Goal: Task Accomplishment & Management: Use online tool/utility

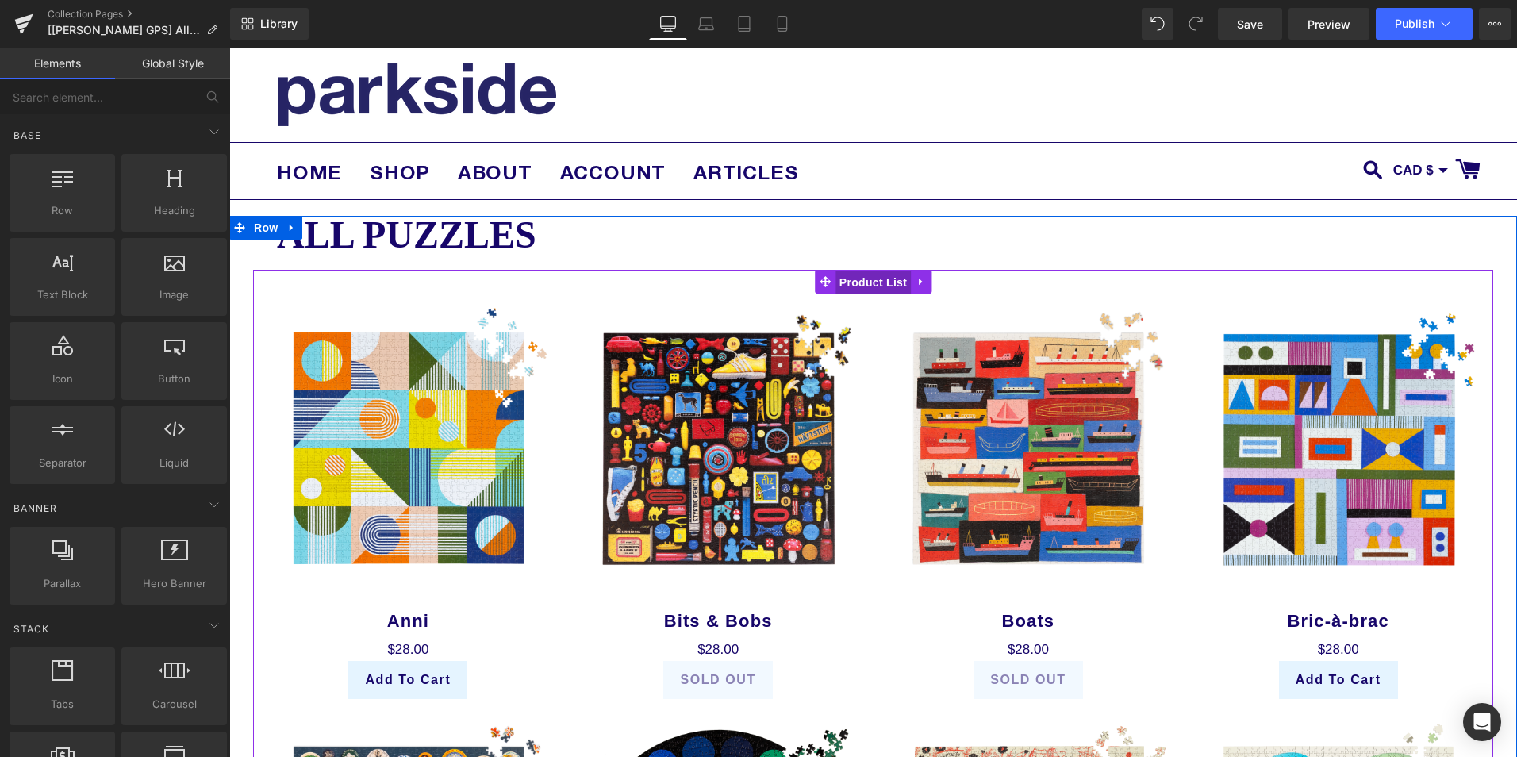
click at [870, 279] on span "Product List" at bounding box center [873, 283] width 75 height 24
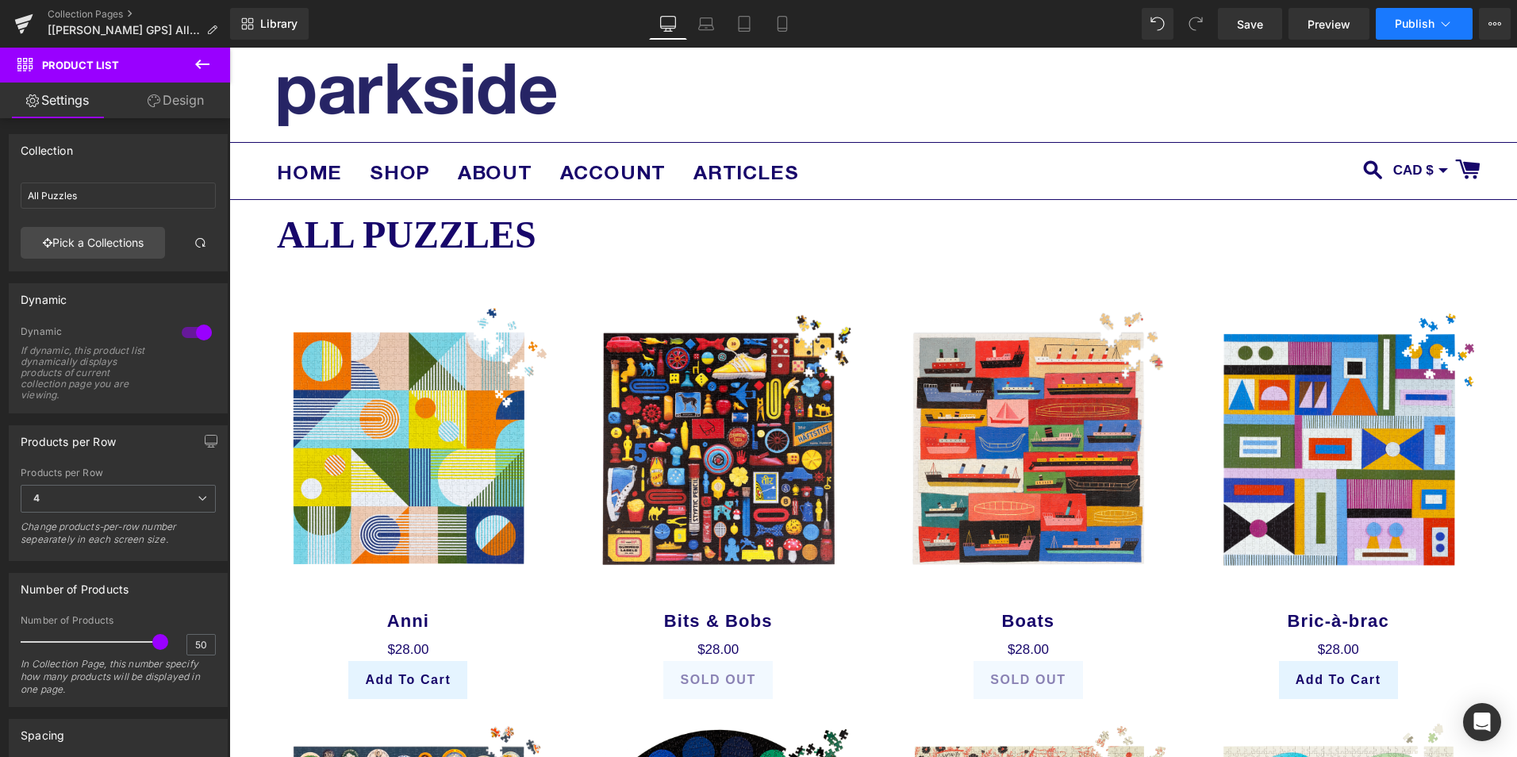
click at [1399, 22] on span "Publish" at bounding box center [1415, 23] width 40 height 13
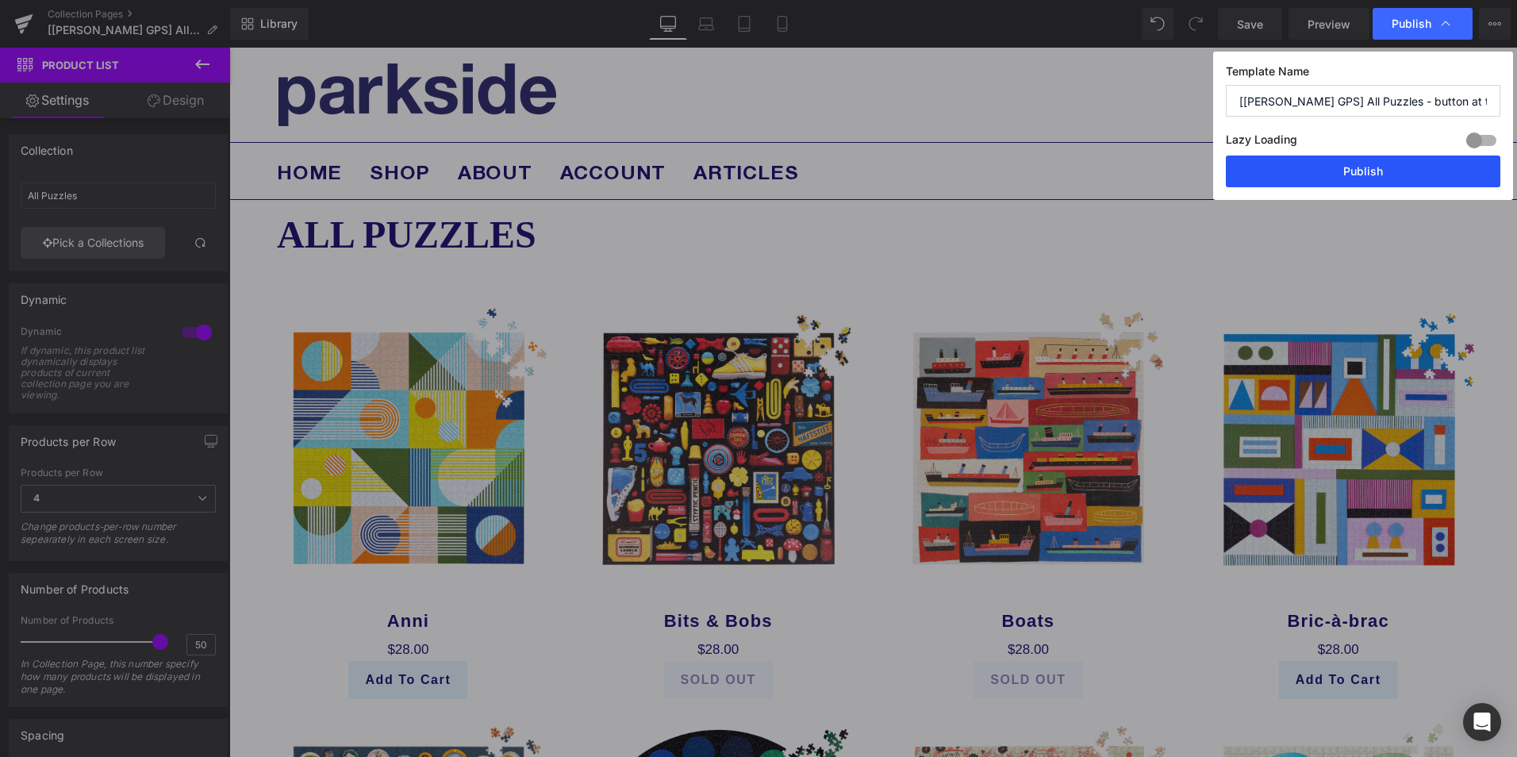
drag, startPoint x: 1309, startPoint y: 165, endPoint x: 702, endPoint y: 233, distance: 610.8
click at [1309, 165] on button "Publish" at bounding box center [1363, 172] width 275 height 32
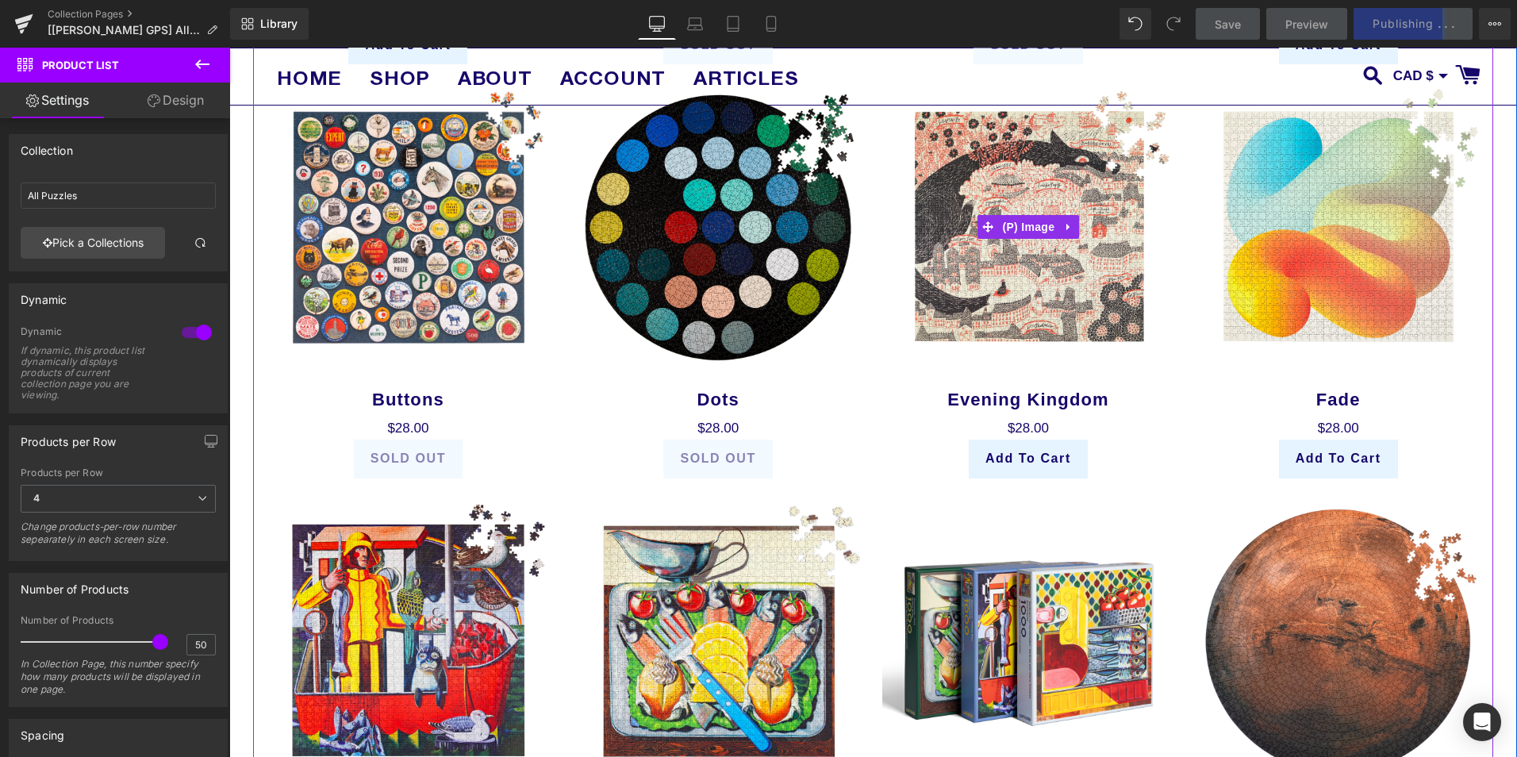
scroll to position [873, 0]
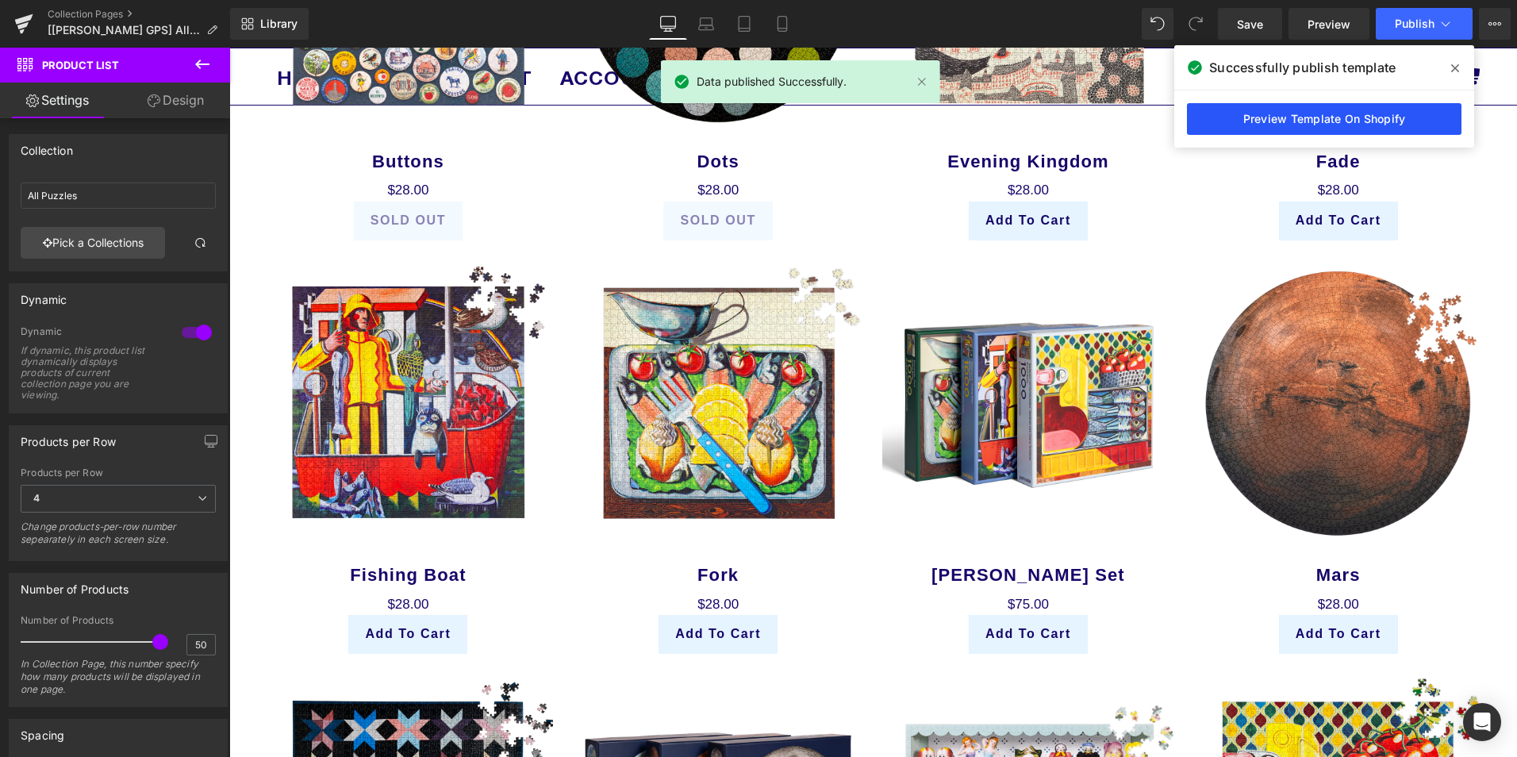
click at [1284, 121] on link "Preview Template On Shopify" at bounding box center [1324, 119] width 275 height 32
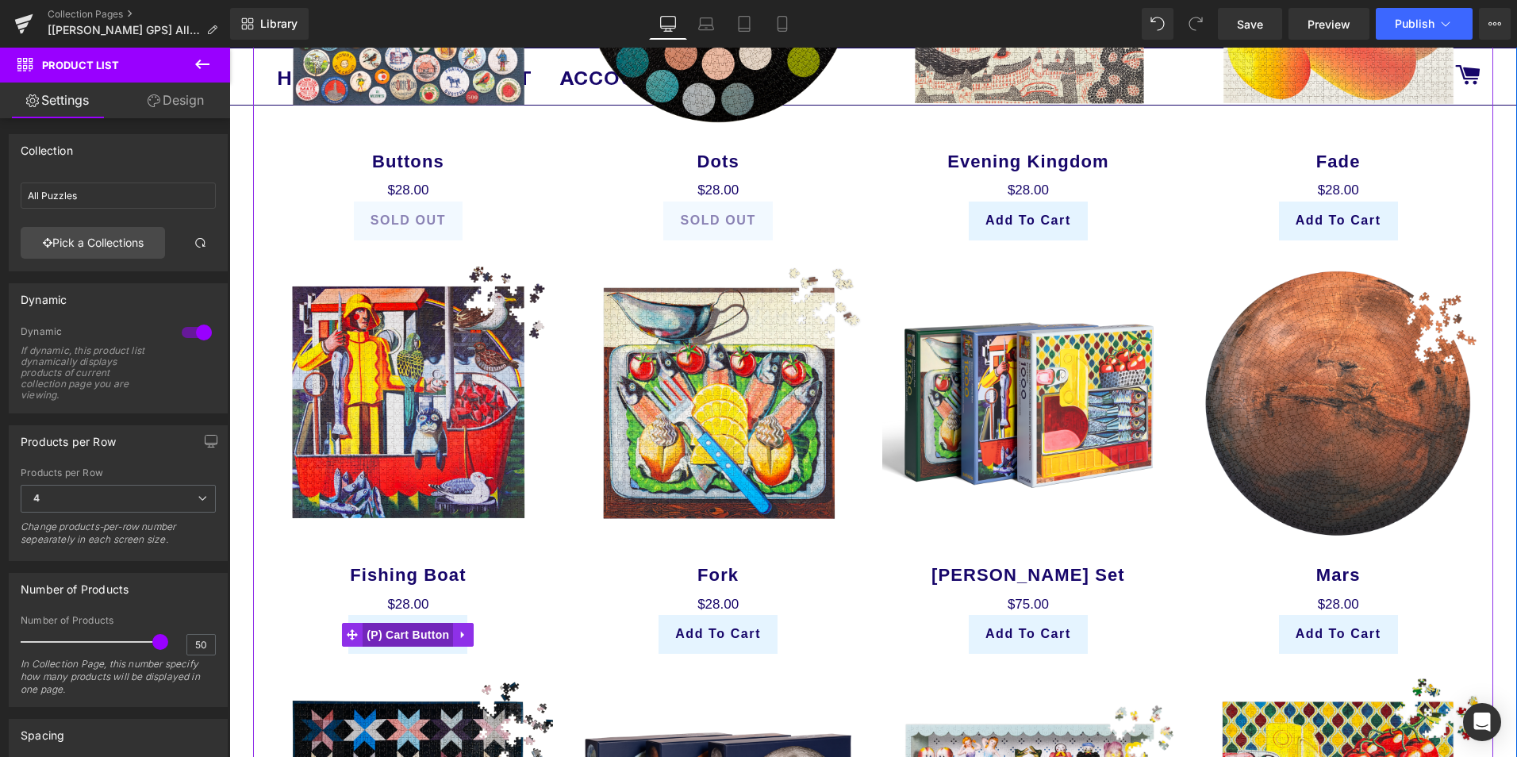
click at [409, 640] on span "(P) Cart Button" at bounding box center [408, 635] width 90 height 24
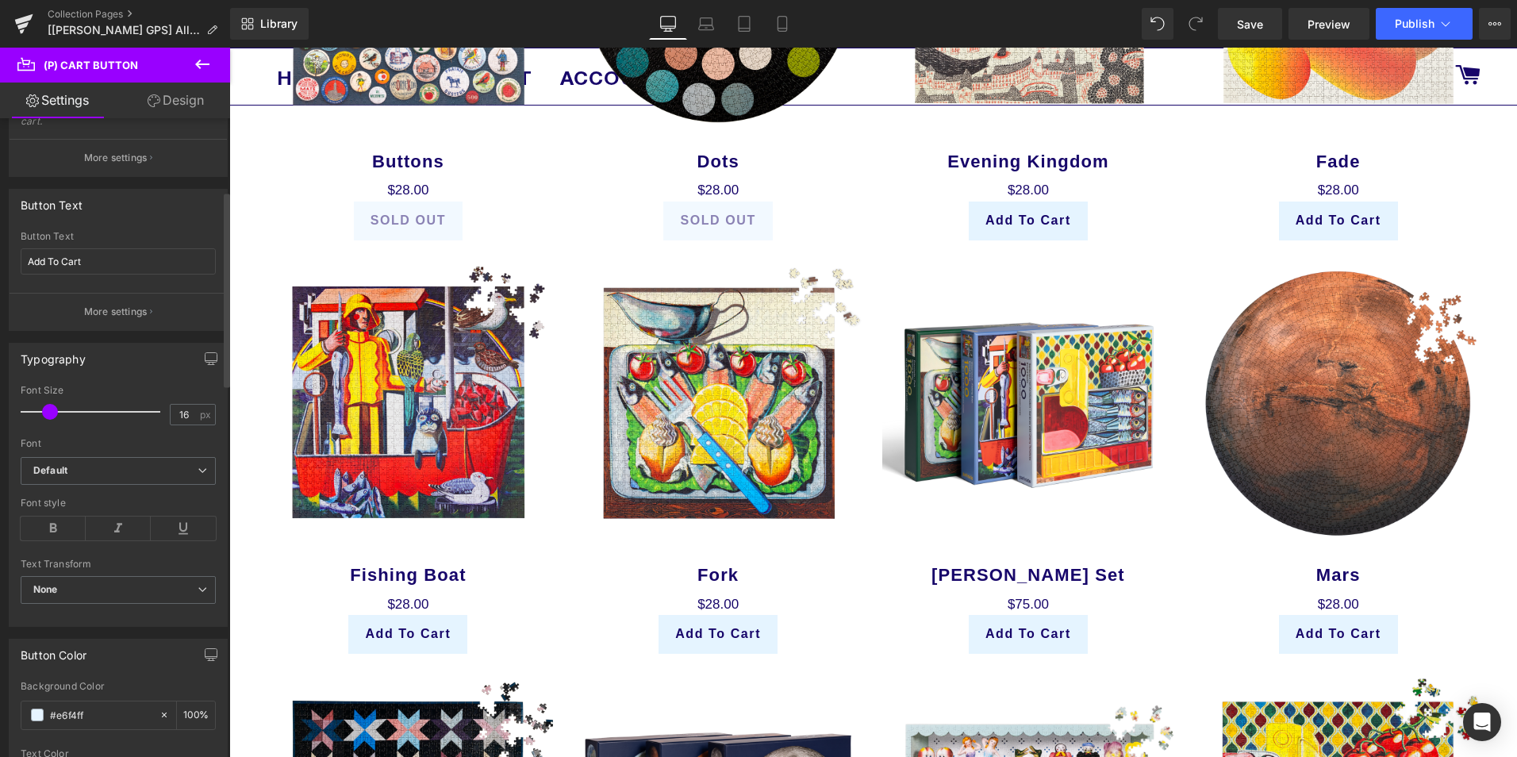
scroll to position [79, 0]
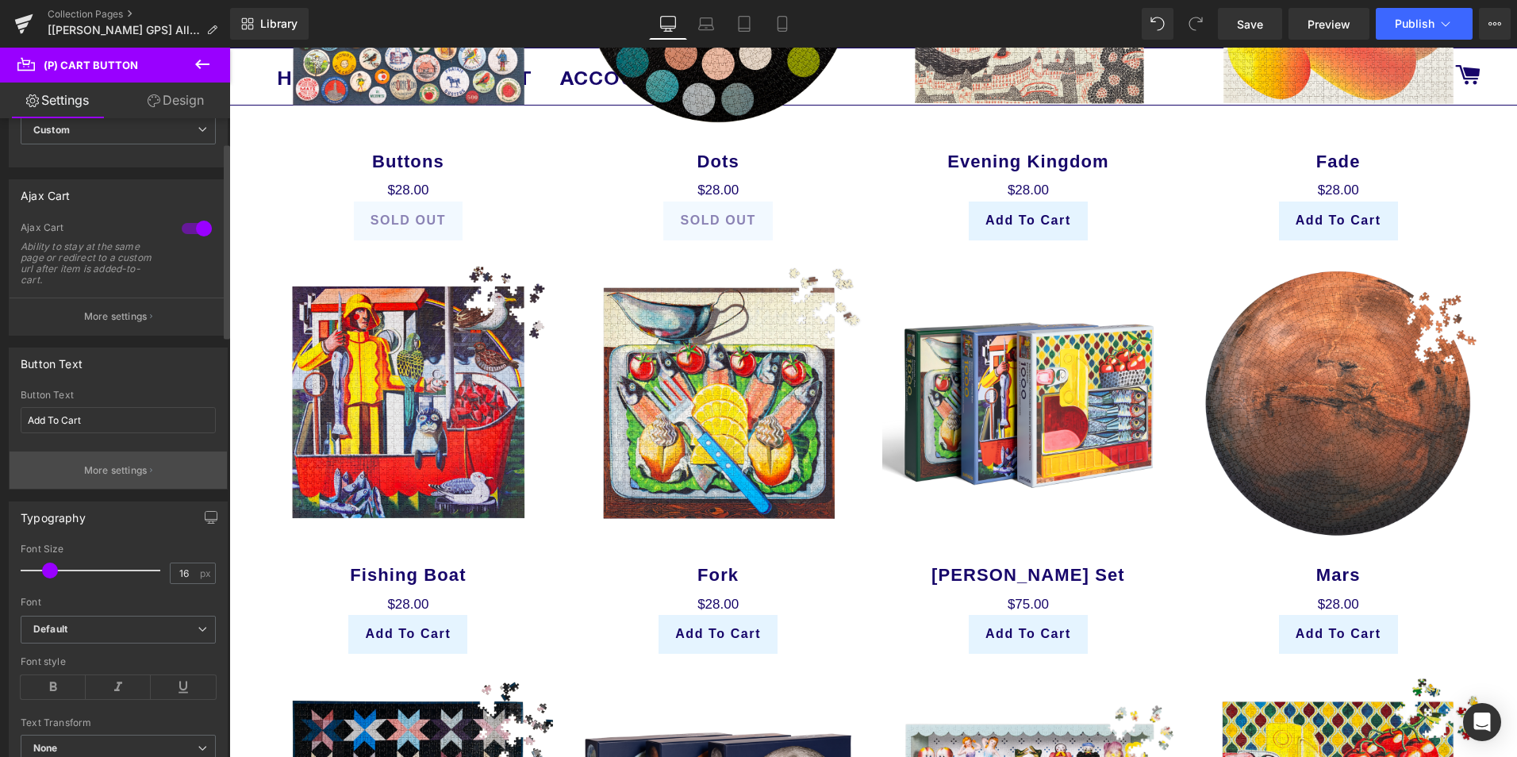
click at [150, 467] on icon "button" at bounding box center [151, 471] width 2 height 8
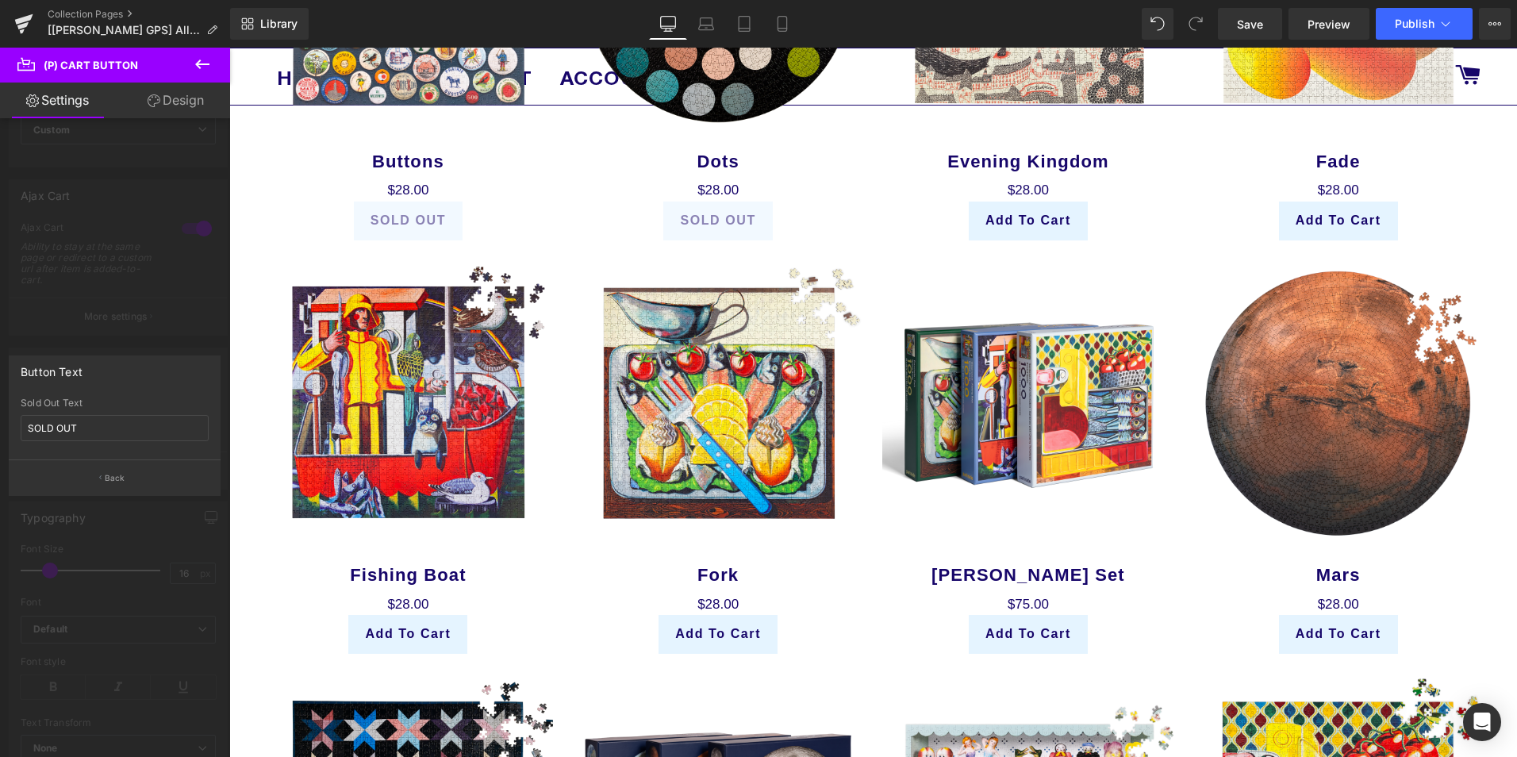
click at [192, 314] on div at bounding box center [115, 406] width 230 height 717
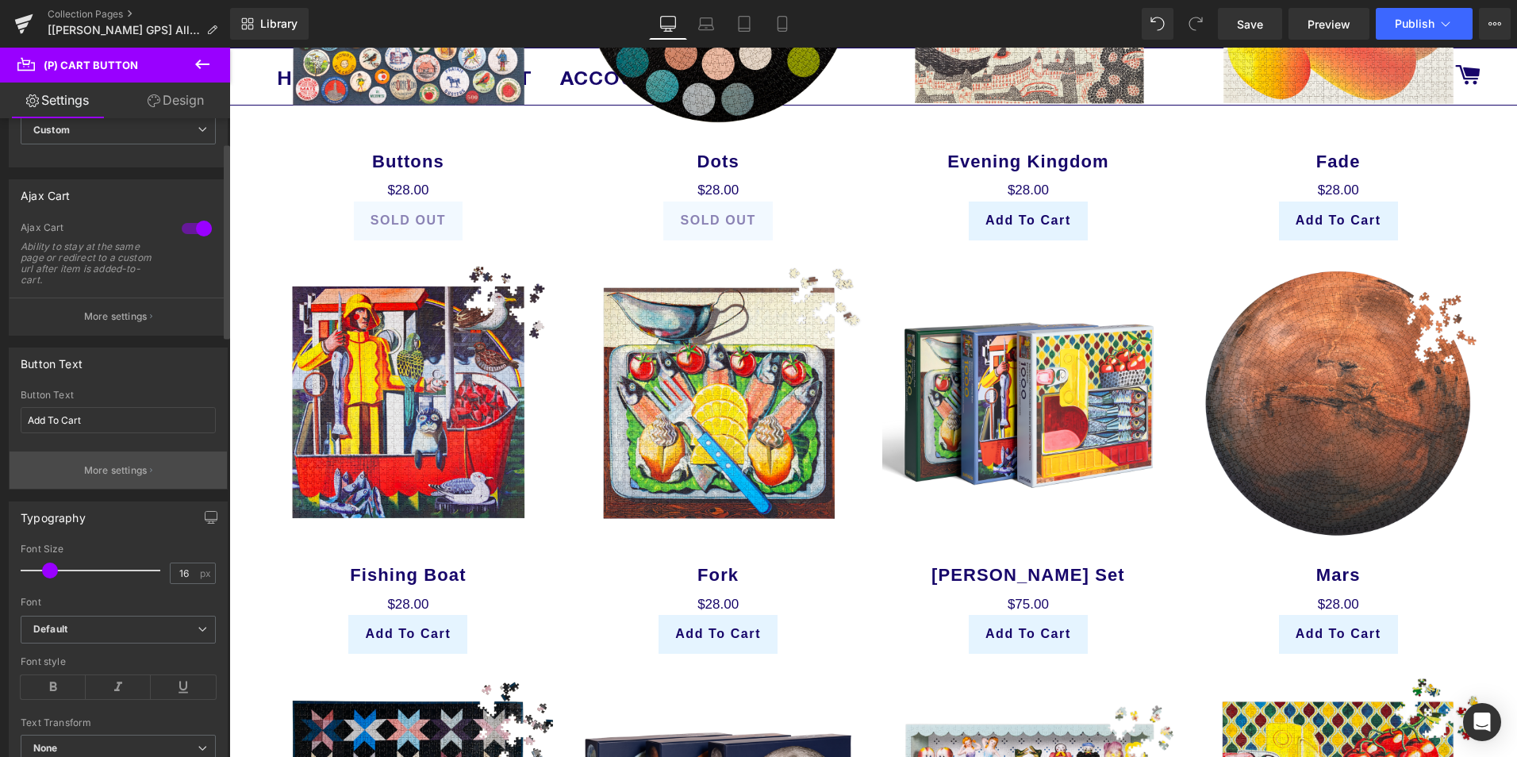
click at [138, 467] on p "More settings" at bounding box center [115, 470] width 63 height 14
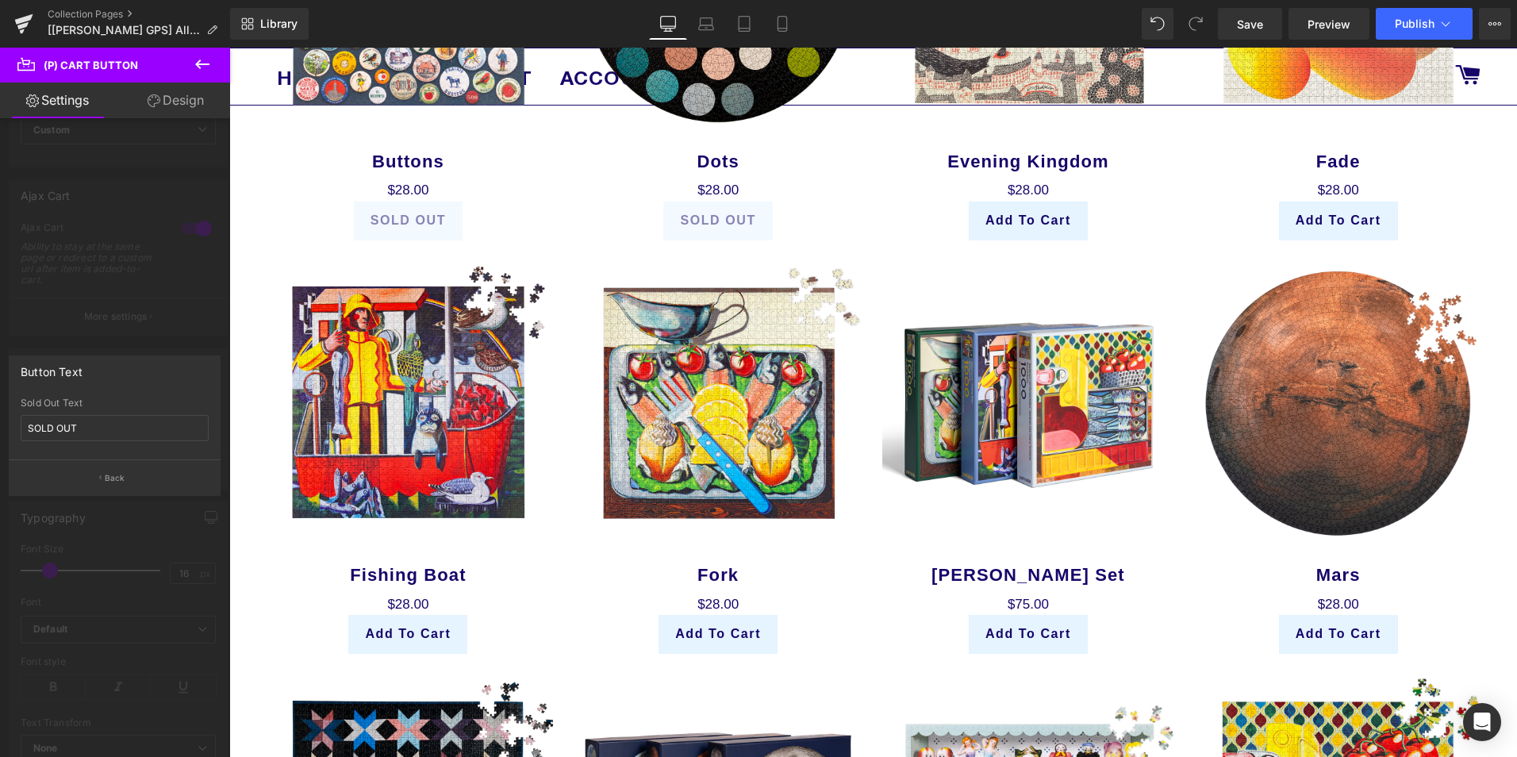
click at [142, 527] on div at bounding box center [115, 406] width 230 height 717
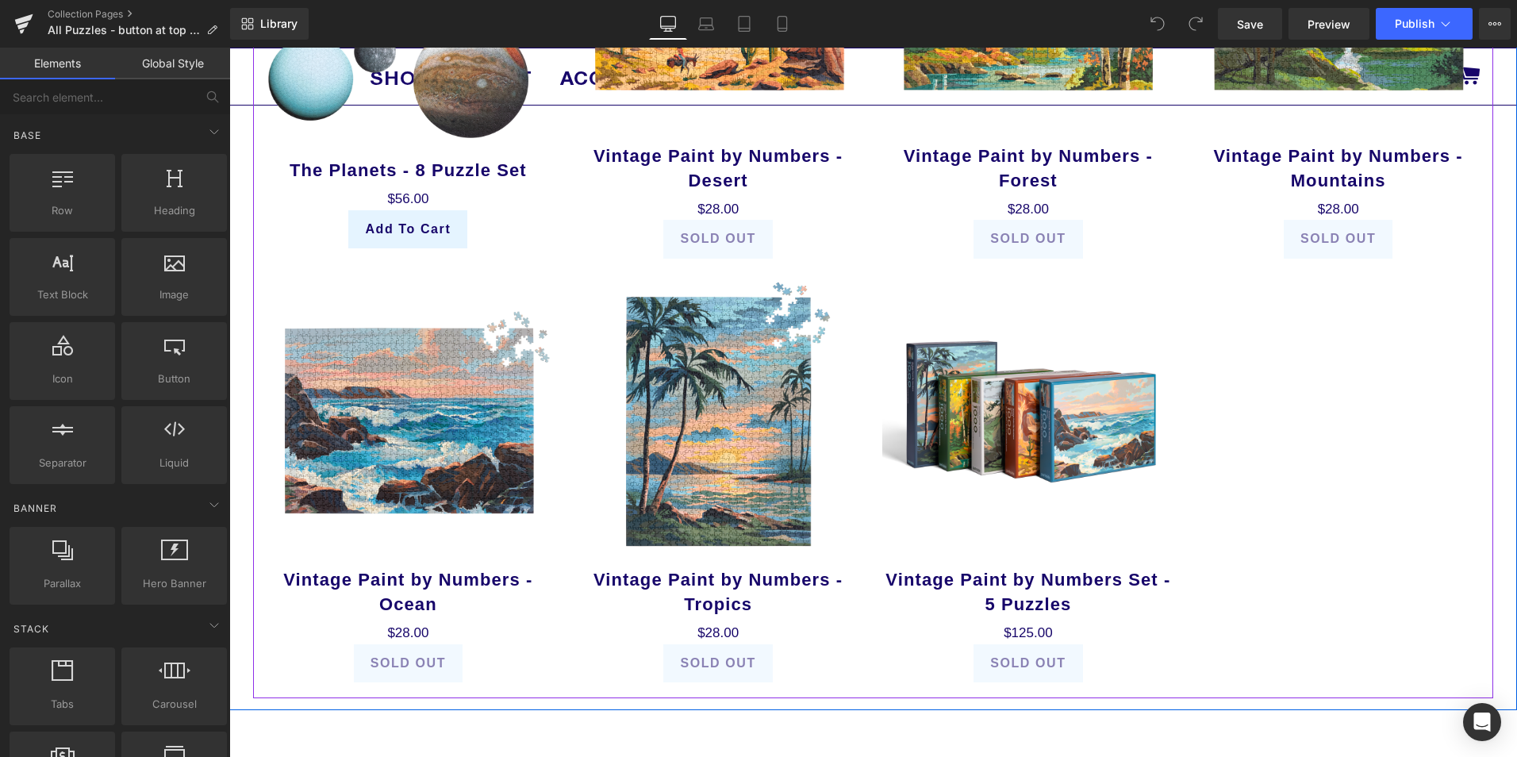
scroll to position [2857, 0]
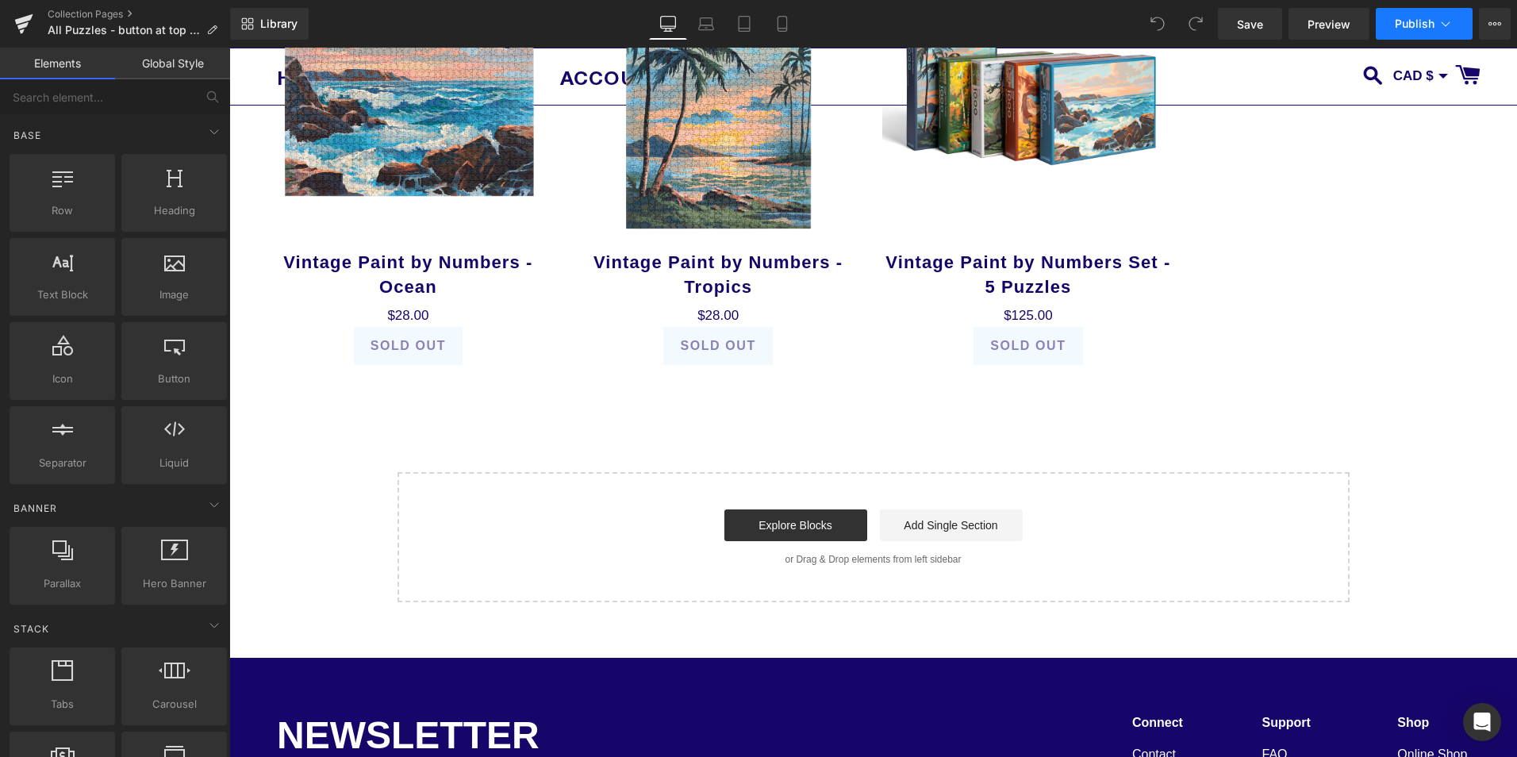
click at [1415, 16] on button "Publish" at bounding box center [1424, 24] width 97 height 32
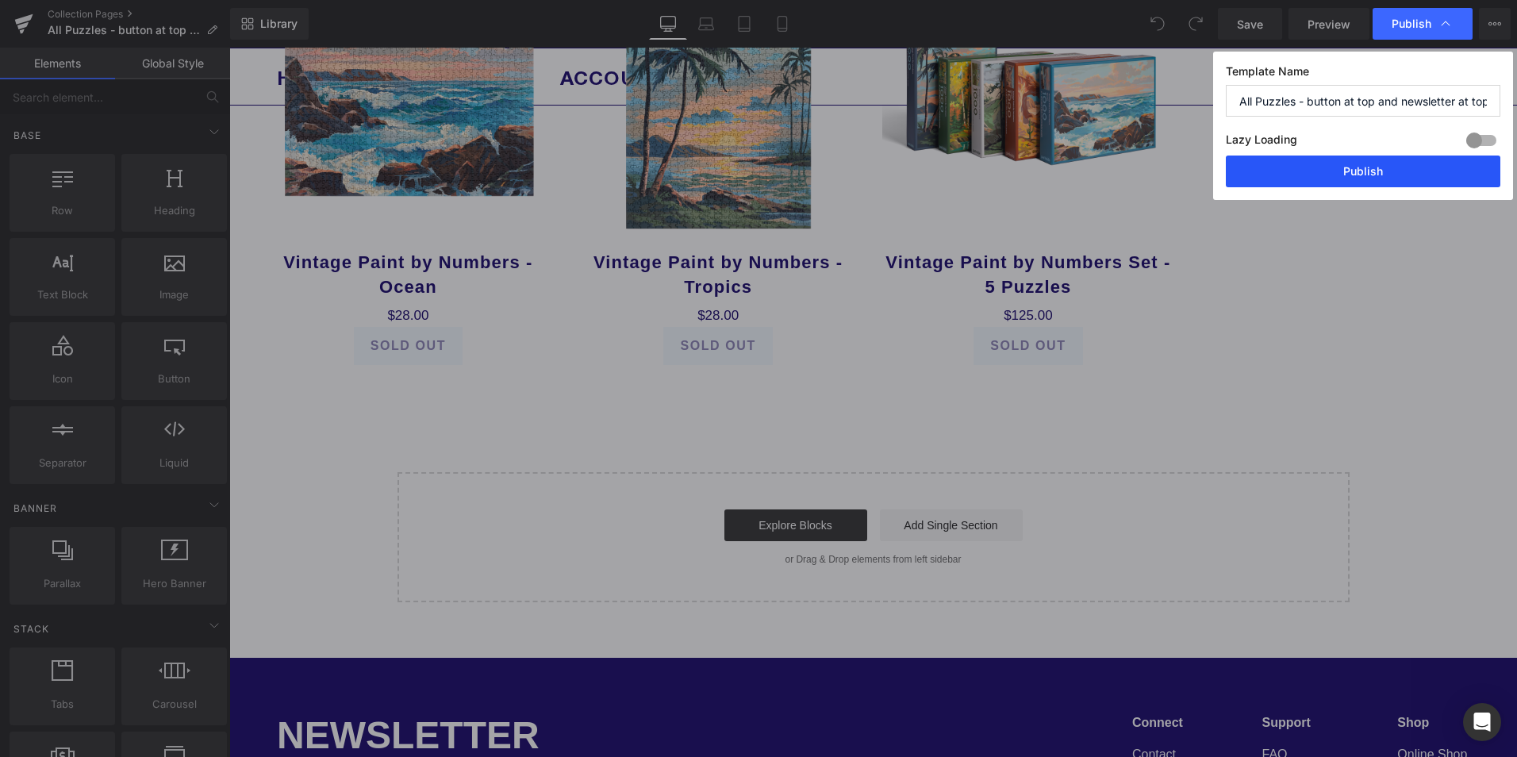
click at [1361, 173] on button "Publish" at bounding box center [1363, 172] width 275 height 32
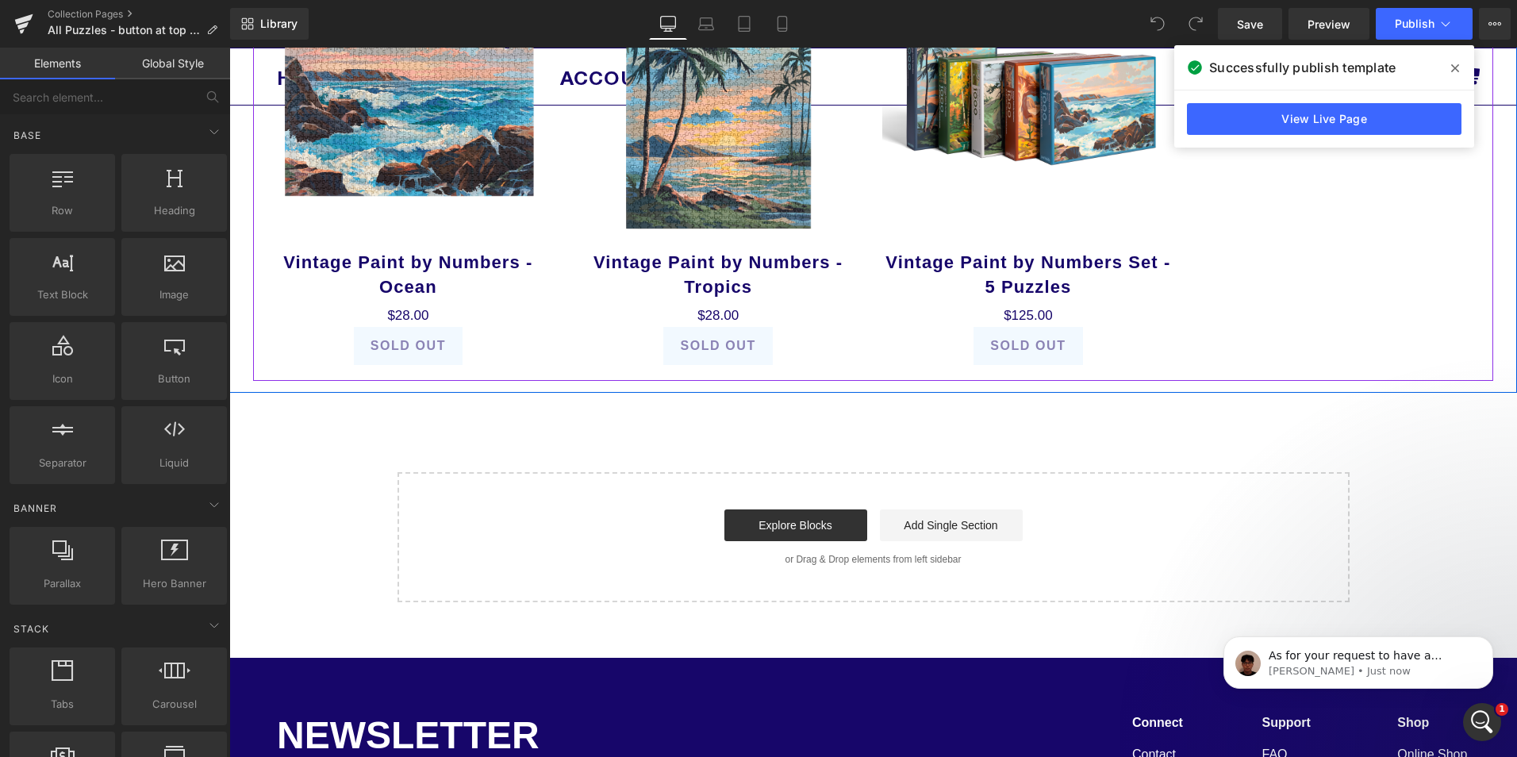
scroll to position [0, 0]
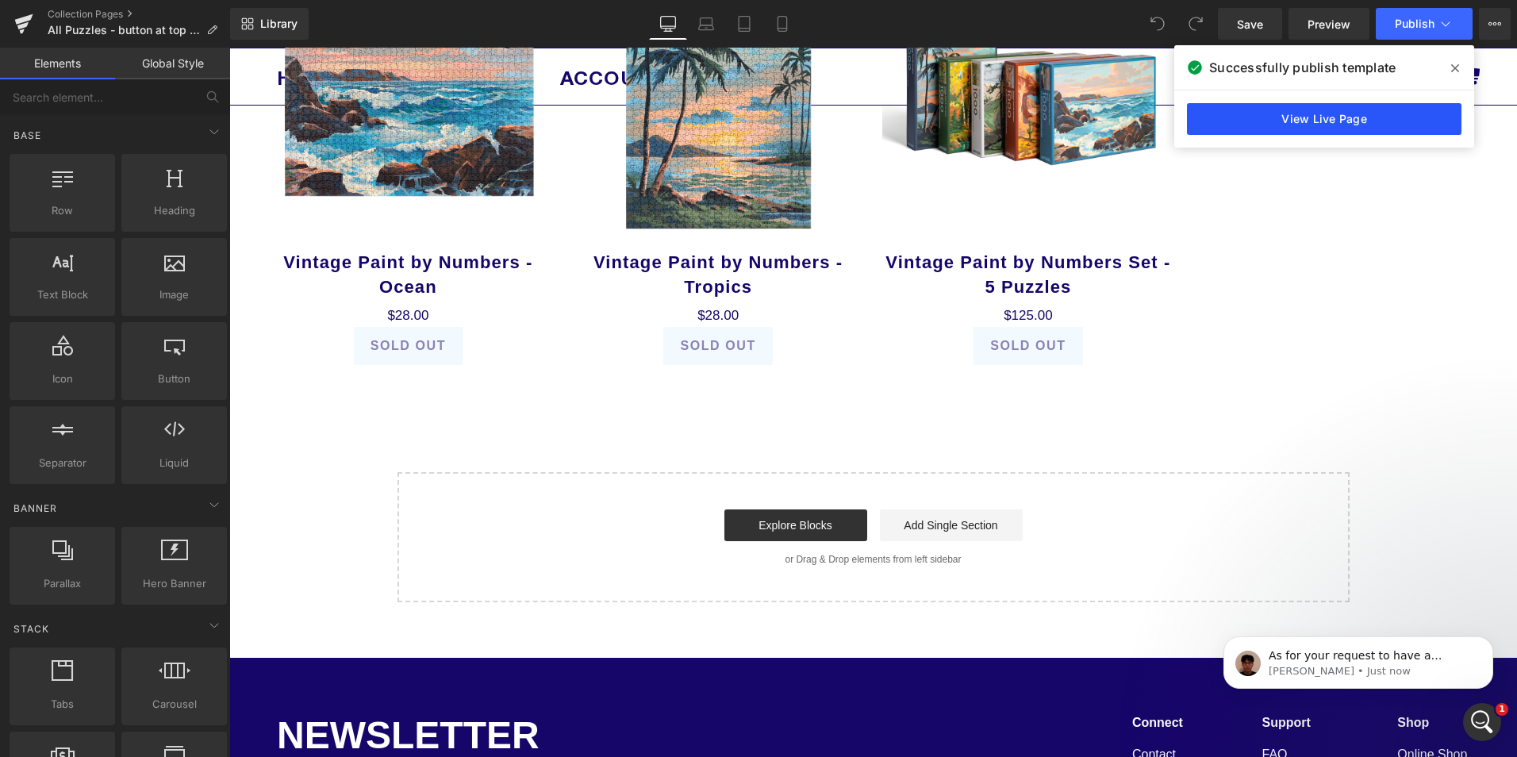
click at [1348, 129] on link "View Live Page" at bounding box center [1324, 119] width 275 height 32
